Goal: Information Seeking & Learning: Compare options

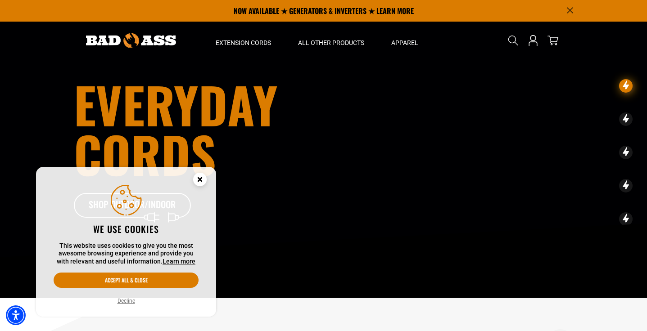
click at [201, 178] on icon "Close this option" at bounding box center [199, 179] width 3 height 3
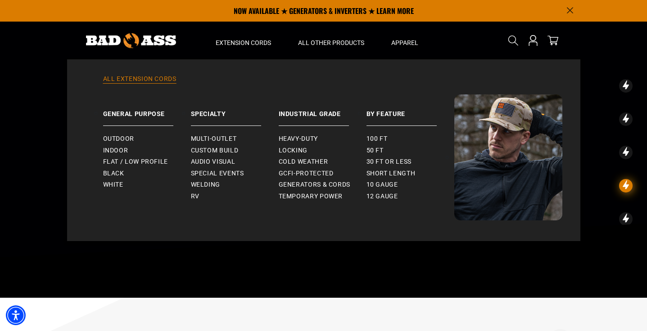
click at [169, 77] on link "All Extension Cords" at bounding box center [323, 85] width 477 height 20
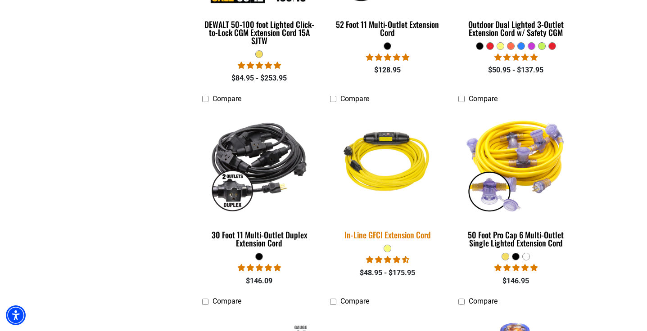
scroll to position [790, 0]
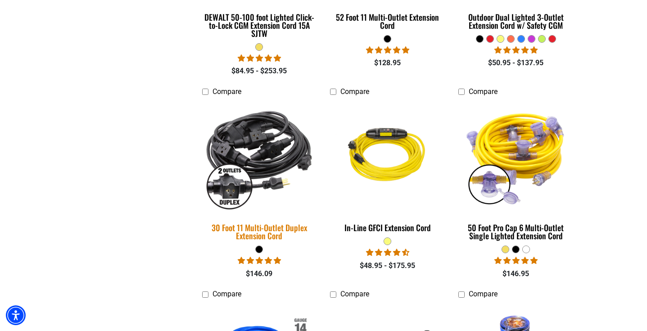
click at [266, 230] on div "30 Foot 11 Multi-Outlet Duplex Extension Cord" at bounding box center [259, 232] width 115 height 16
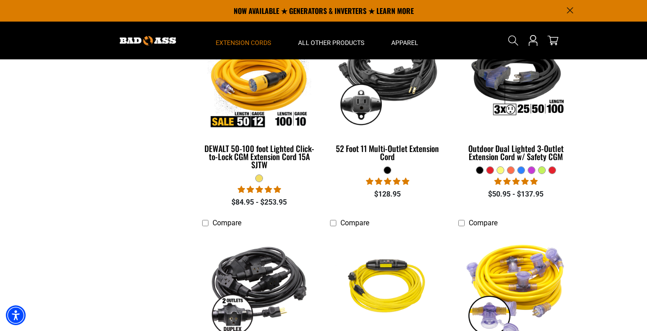
scroll to position [652, 0]
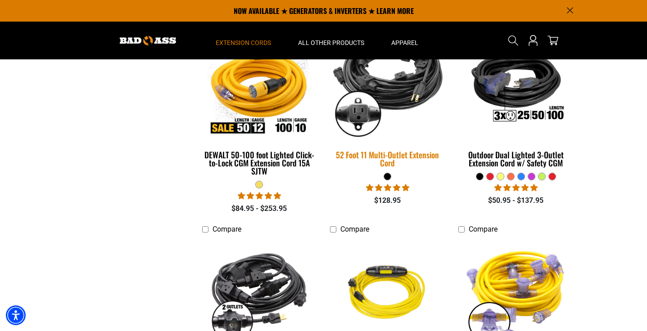
click at [399, 158] on div "52 Foot 11 Multi-Outlet Extension Cord" at bounding box center [387, 159] width 115 height 16
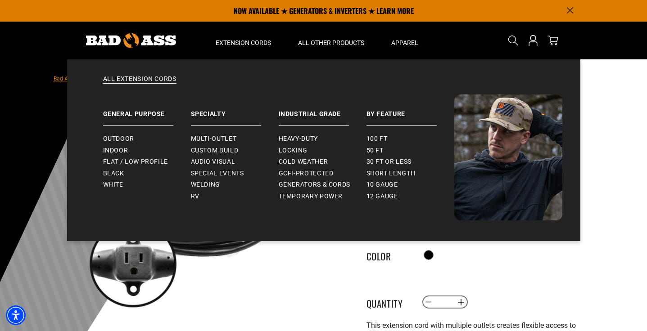
click at [166, 74] on div "All Extension Cords General Purpose Outdoor Indoor" at bounding box center [323, 150] width 513 height 182
click at [165, 80] on link "All Extension Cords" at bounding box center [323, 85] width 477 height 20
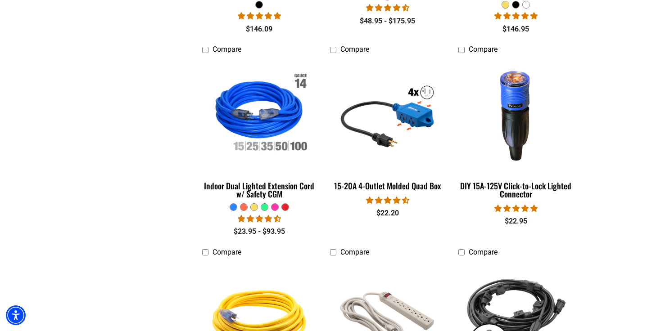
scroll to position [1039, 0]
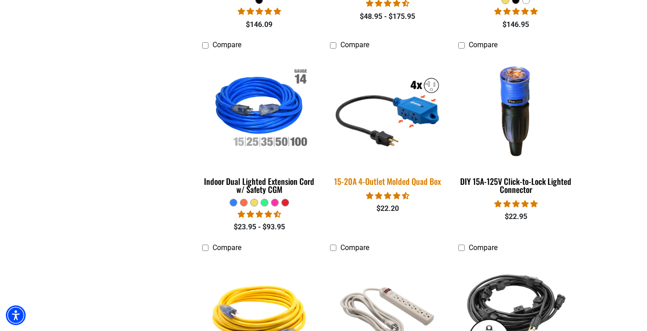
click at [427, 103] on img at bounding box center [388, 110] width 126 height 115
